Goal: Information Seeking & Learning: Learn about a topic

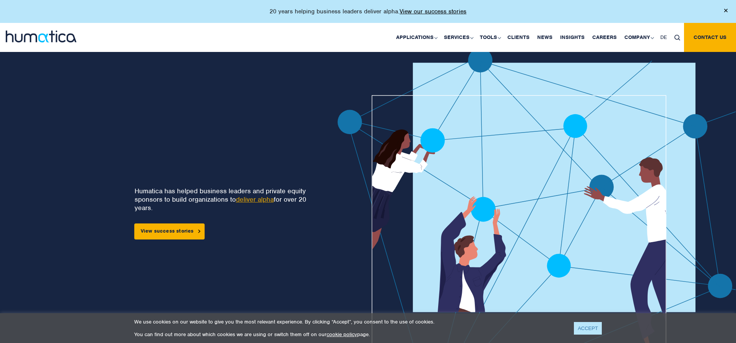
click at [596, 328] on link "ACCEPT" at bounding box center [588, 328] width 28 height 13
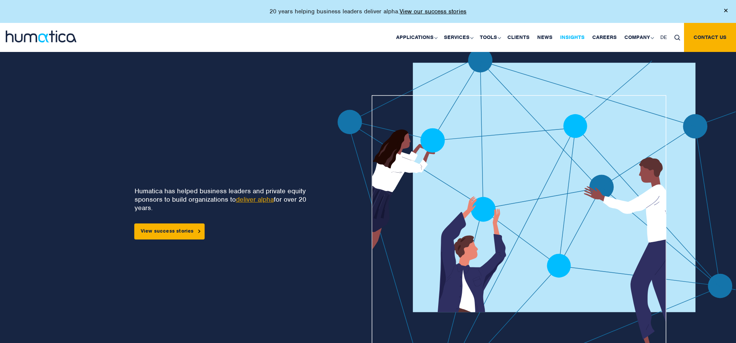
click at [578, 38] on link "Insights" at bounding box center [572, 37] width 32 height 29
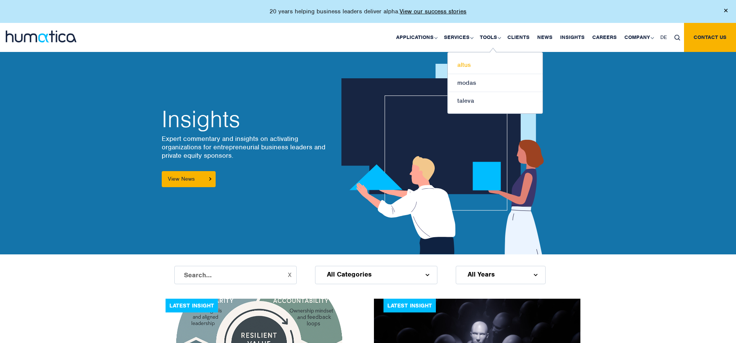
click at [463, 67] on link "altus" at bounding box center [495, 65] width 95 height 18
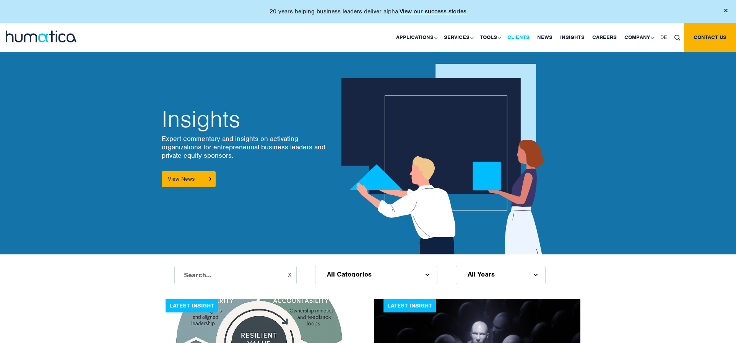
click at [526, 35] on link "Clients" at bounding box center [519, 37] width 30 height 29
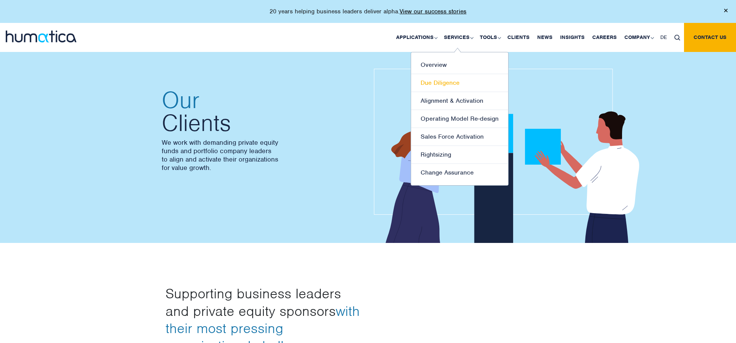
click at [447, 82] on link "Due Diligence" at bounding box center [459, 83] width 97 height 18
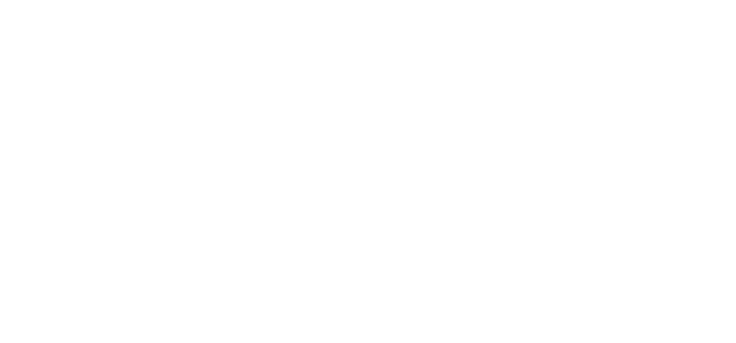
scroll to position [132, 0]
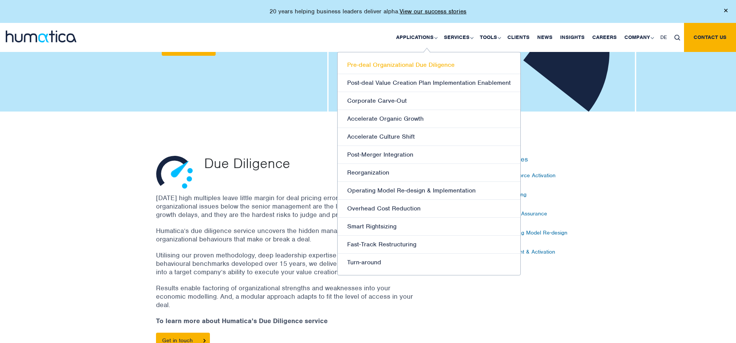
click at [420, 61] on link "Pre-deal Organizational Due Diligence" at bounding box center [429, 65] width 183 height 18
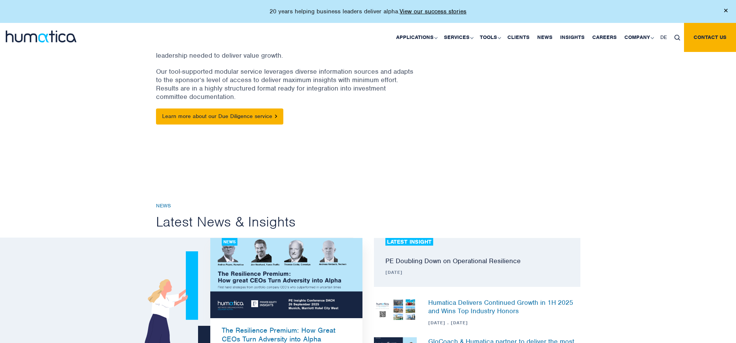
scroll to position [56, 0]
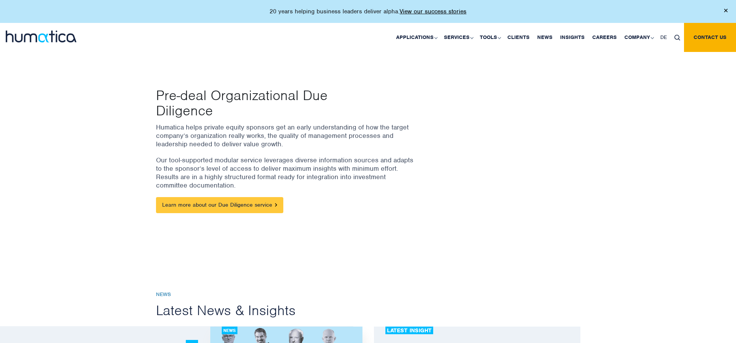
click at [211, 203] on link "Learn more about our Due Diligence service" at bounding box center [219, 205] width 127 height 16
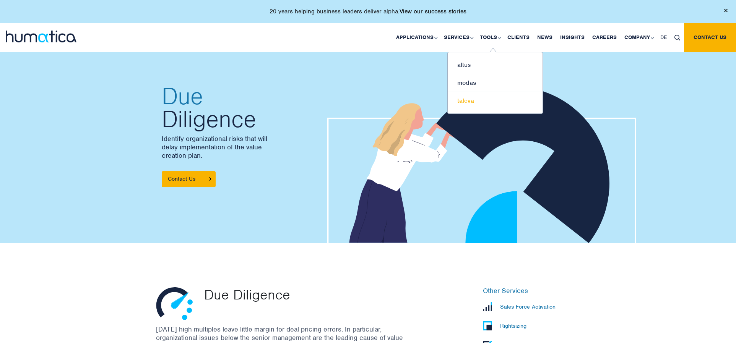
click at [477, 104] on link "taleva" at bounding box center [495, 101] width 95 height 18
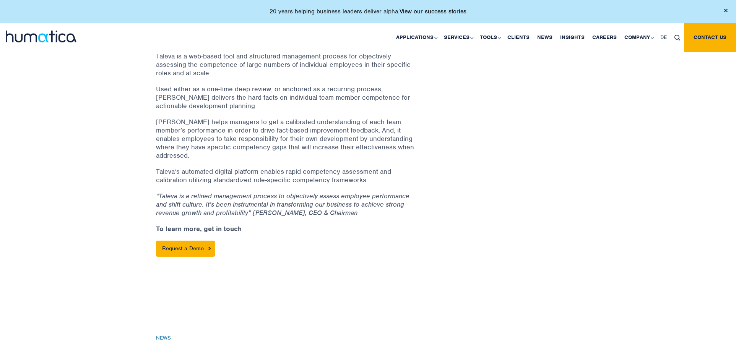
scroll to position [150, 0]
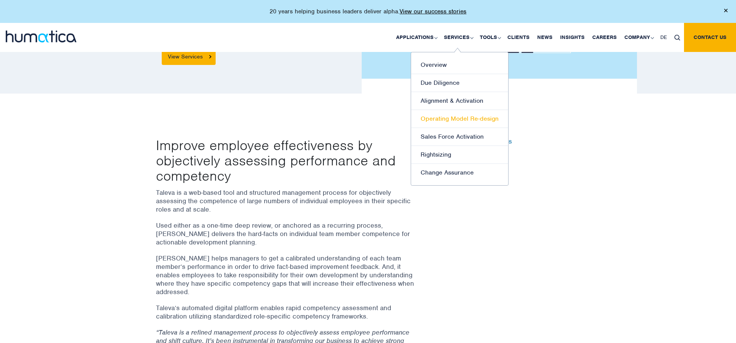
click at [462, 116] on link "Operating Model Re-design" at bounding box center [459, 119] width 97 height 18
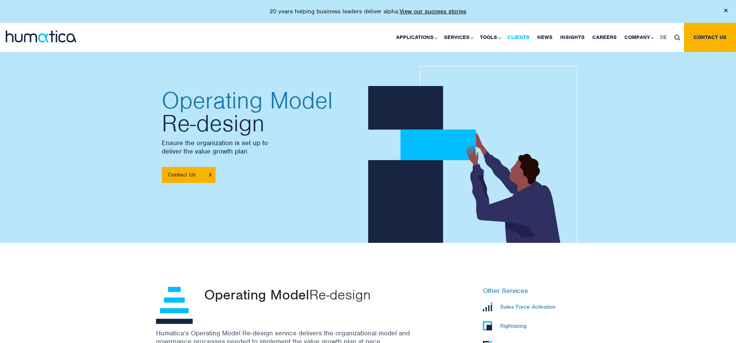
click at [531, 38] on link "Clients" at bounding box center [519, 37] width 30 height 29
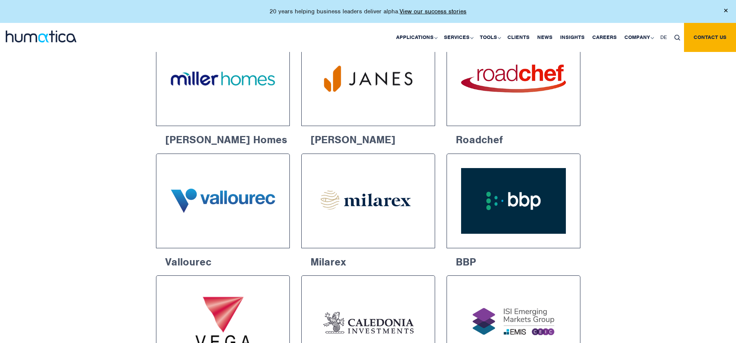
scroll to position [743, 0]
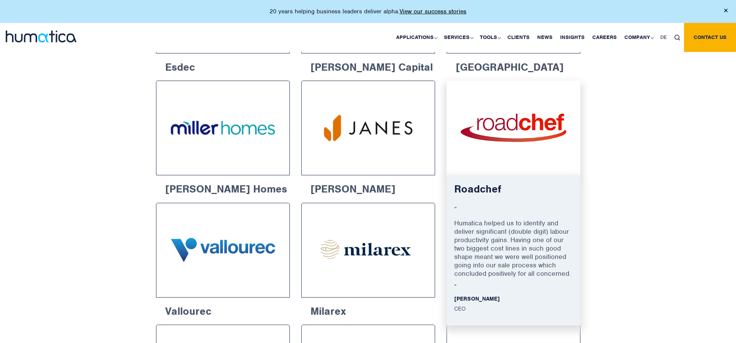
click at [505, 127] on img at bounding box center [514, 128] width 106 height 67
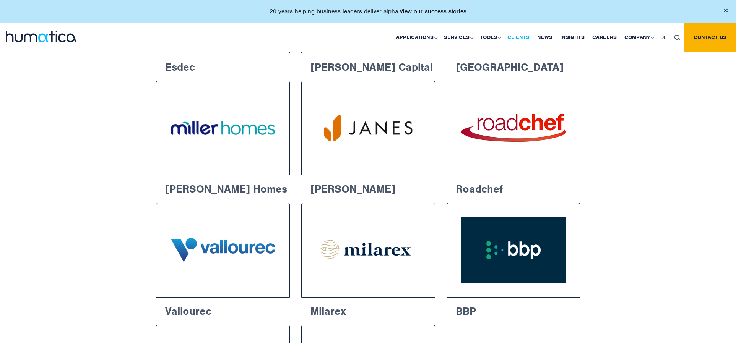
click at [522, 33] on link "Clients" at bounding box center [519, 37] width 30 height 29
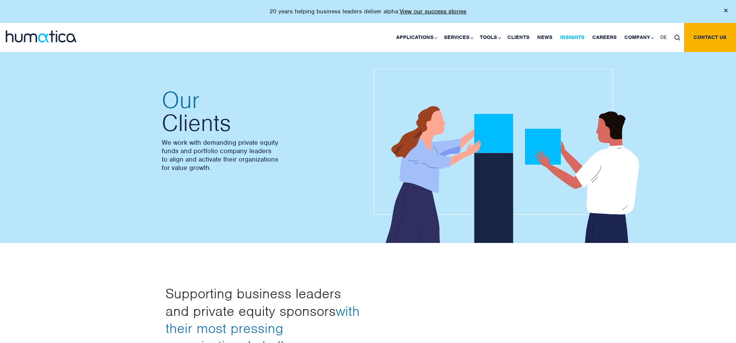
click at [574, 37] on link "Insights" at bounding box center [572, 37] width 32 height 29
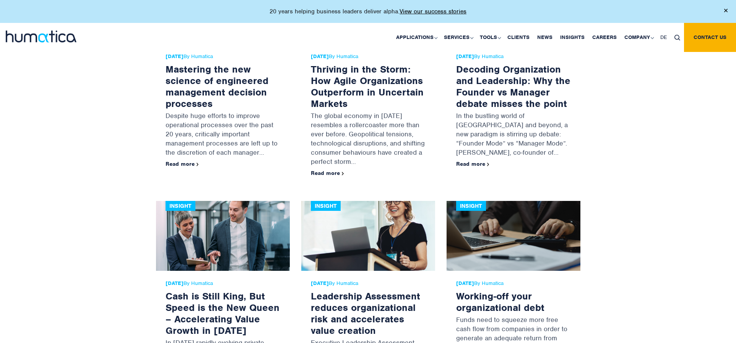
scroll to position [1428, 0]
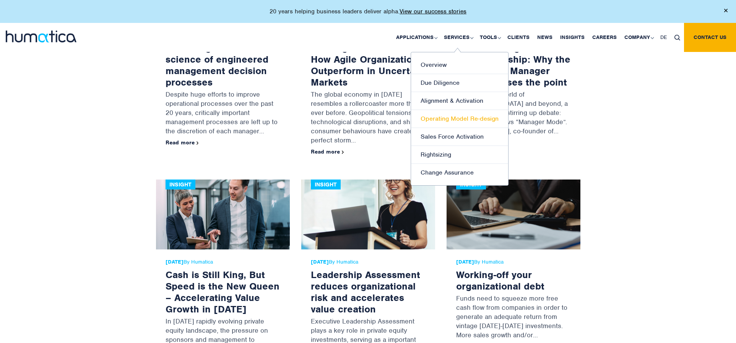
click at [468, 121] on link "Operating Model Re-design" at bounding box center [459, 119] width 97 height 18
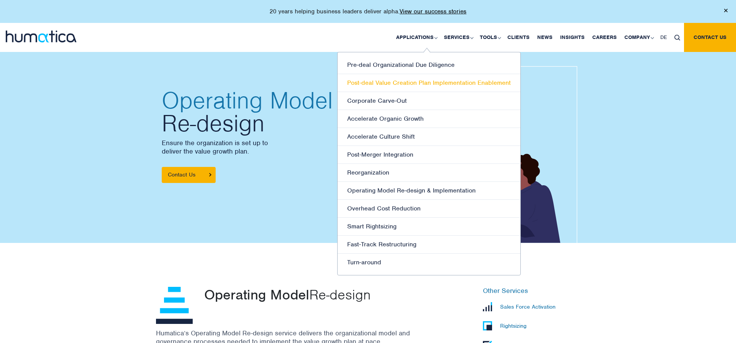
click at [398, 86] on link "Post-deal Value Creation Plan Implementation Enablement" at bounding box center [429, 83] width 183 height 18
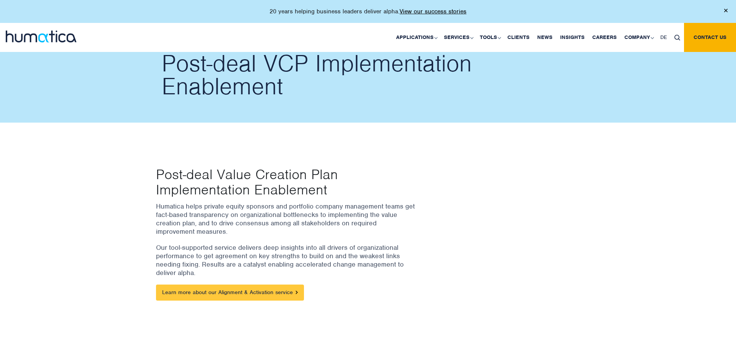
click at [251, 290] on link "Learn more about our Alignment & Activation service" at bounding box center [230, 293] width 148 height 16
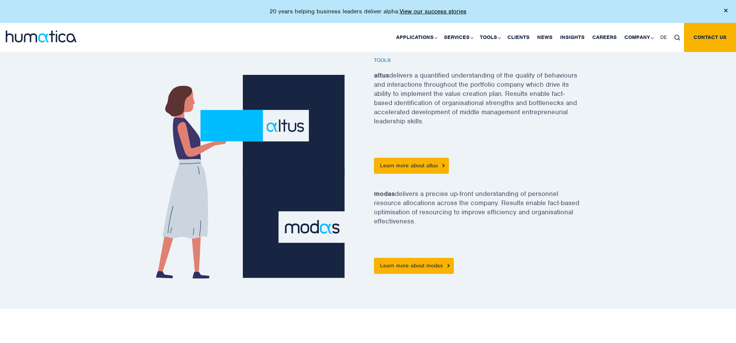
scroll to position [494, 0]
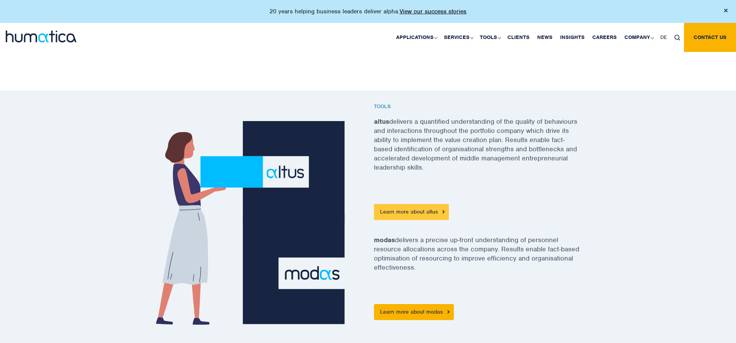
click at [420, 205] on link "Learn more about altus" at bounding box center [411, 212] width 75 height 16
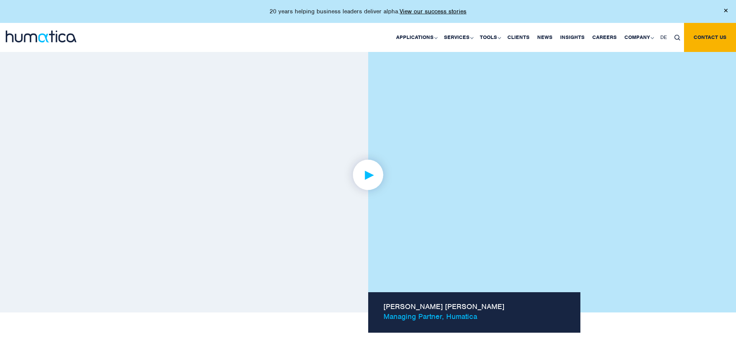
scroll to position [534, 0]
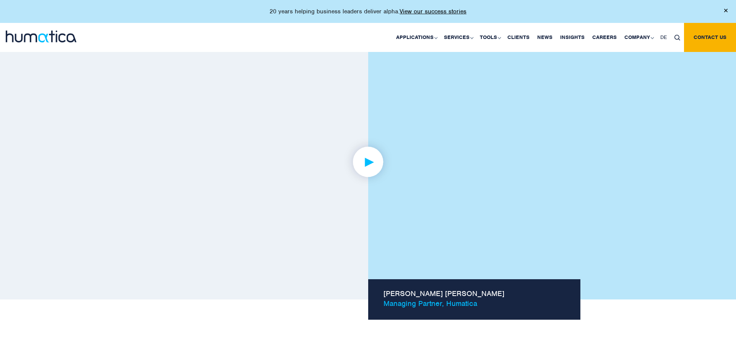
click at [368, 142] on img at bounding box center [367, 161] width 59 height 59
click at [364, 158] on img at bounding box center [367, 161] width 59 height 59
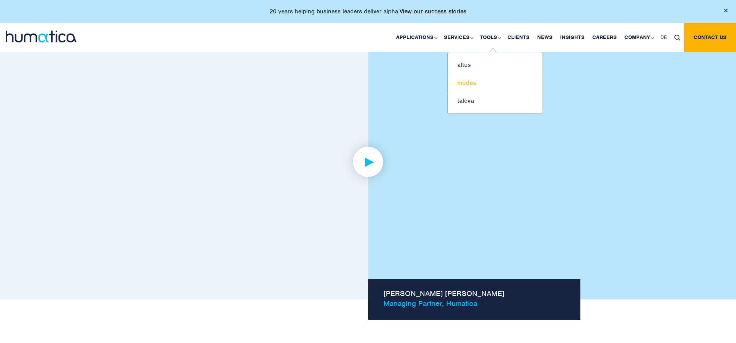
click at [470, 85] on link "modas" at bounding box center [495, 83] width 95 height 18
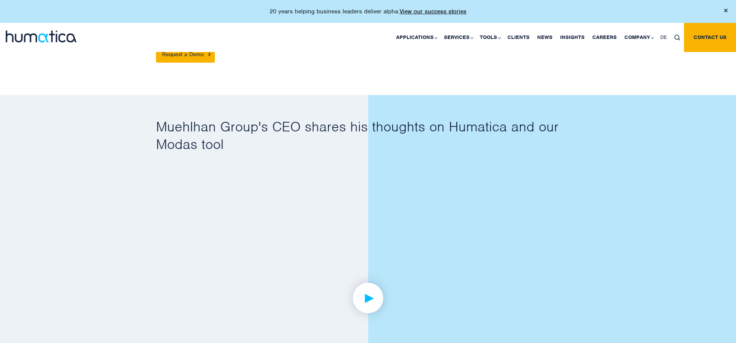
scroll to position [520, 0]
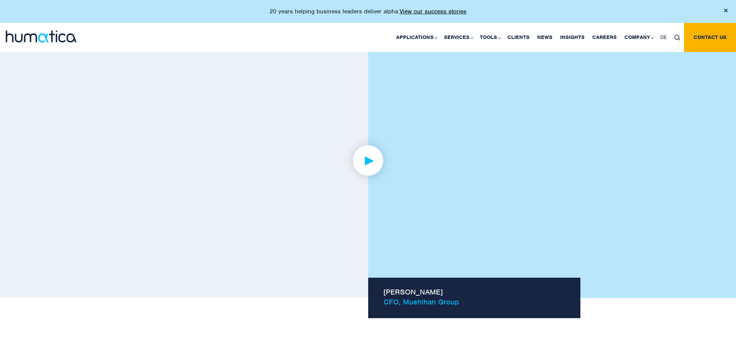
click at [360, 149] on img at bounding box center [367, 160] width 59 height 59
click at [268, 226] on link at bounding box center [368, 160] width 425 height 237
click at [268, 225] on link at bounding box center [368, 160] width 425 height 237
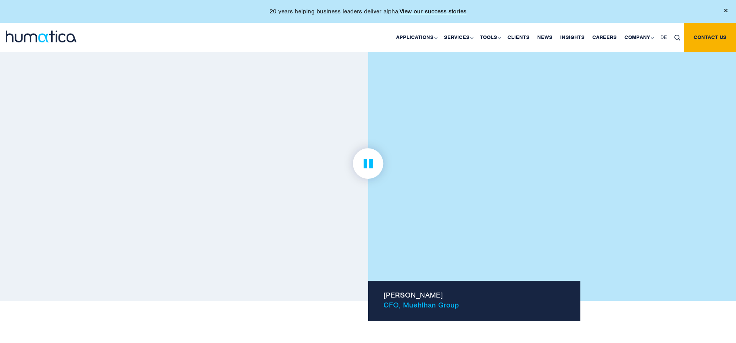
click at [370, 164] on img at bounding box center [367, 163] width 59 height 59
